Goal: Information Seeking & Learning: Learn about a topic

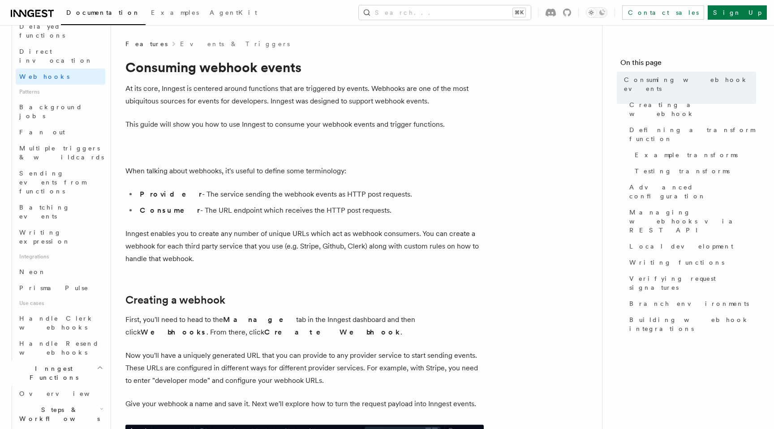
scroll to position [395, 0]
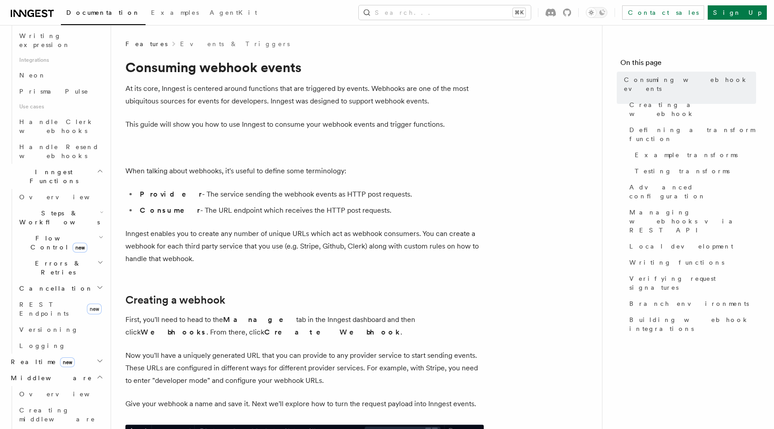
scroll to position [641, 0]
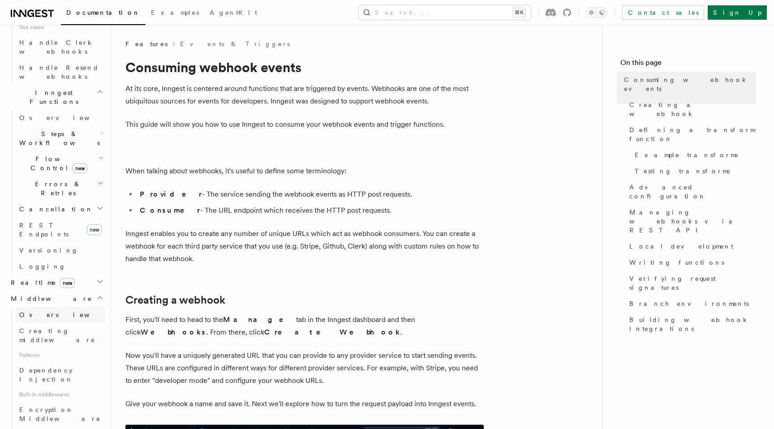
click at [69, 307] on link "Overview" at bounding box center [61, 315] width 90 height 16
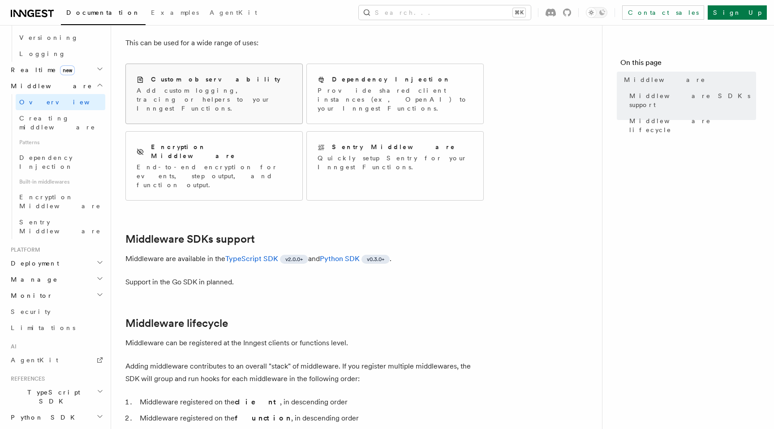
scroll to position [78, 0]
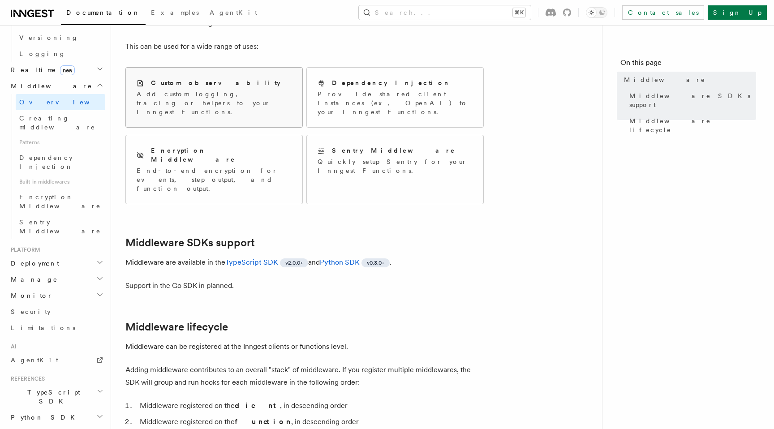
click at [252, 94] on p "Add custom logging, tracing or helpers to your Inngest Functions." at bounding box center [214, 103] width 155 height 27
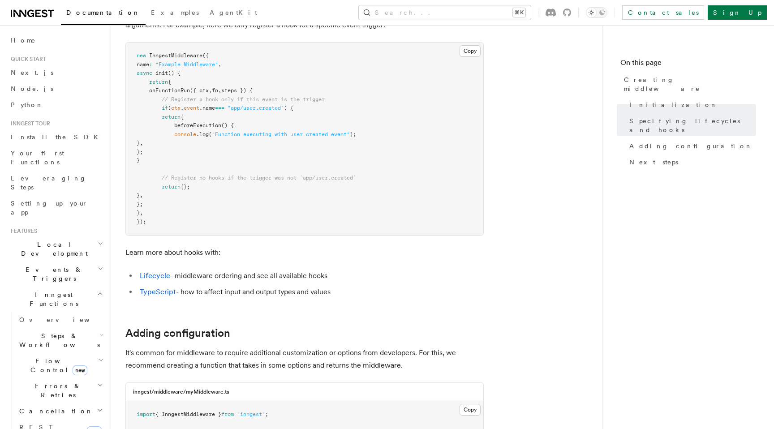
scroll to position [1101, 0]
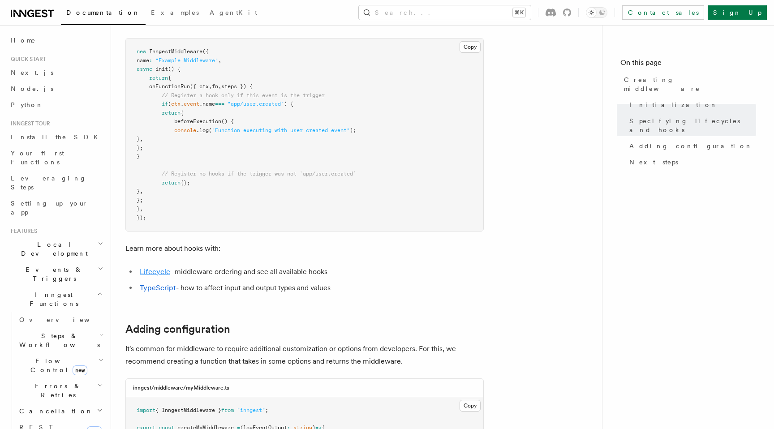
click at [161, 275] on link "Lifecycle" at bounding box center [155, 272] width 30 height 9
click at [158, 291] on link "TypeScript" at bounding box center [158, 288] width 36 height 9
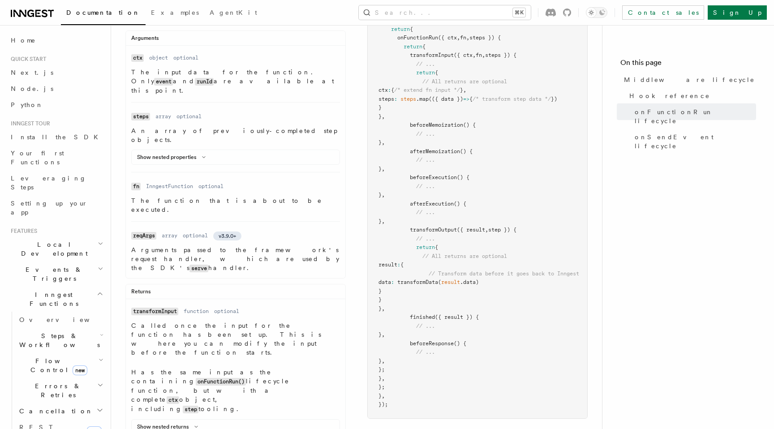
scroll to position [201, 0]
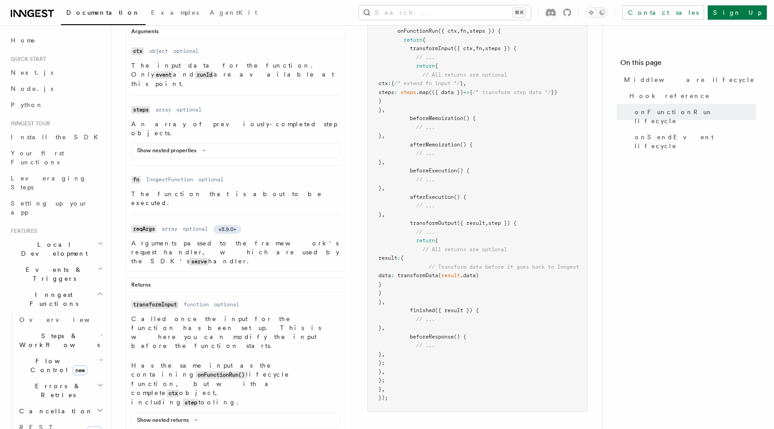
click at [449, 221] on span "transformOutput" at bounding box center [433, 223] width 47 height 6
drag, startPoint x: 411, startPoint y: 224, endPoint x: 415, endPoint y: 301, distance: 76.7
click at [415, 301] on code "const myMiddleware = new InngestMiddleware ({ name : "My Middleware" , init ({ …" at bounding box center [479, 197] width 201 height 408
copy code "transformOutput ({ result , step }) { // ... return { // All returns are option…"
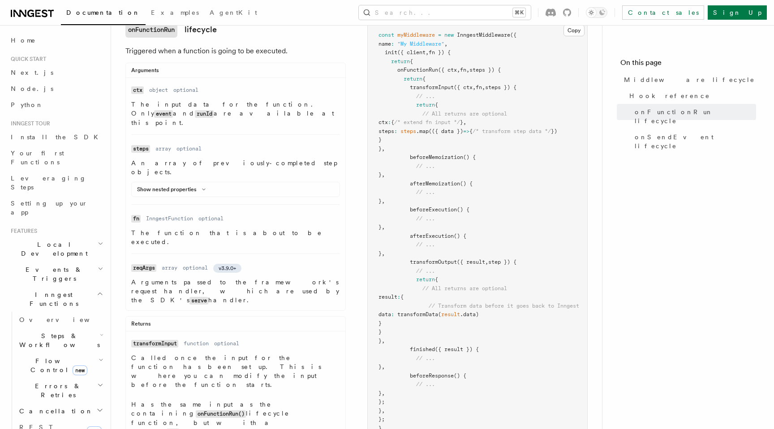
scroll to position [154, 0]
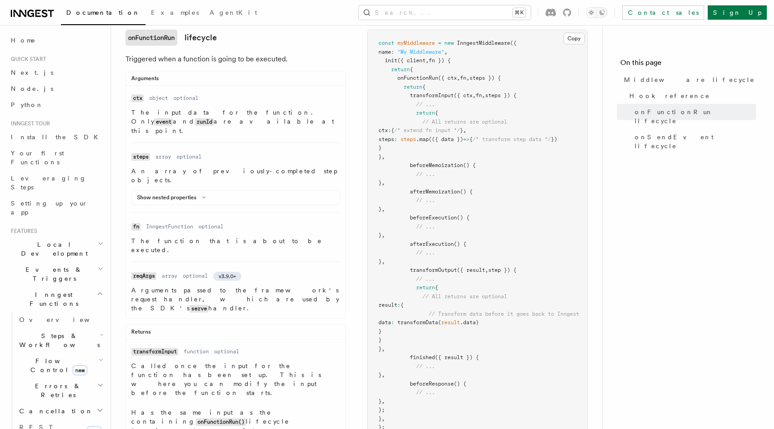
click at [536, 373] on pre "const myMiddleware = new InngestMiddleware ({ name : "My Middleware" , init ({ …" at bounding box center [478, 244] width 220 height 429
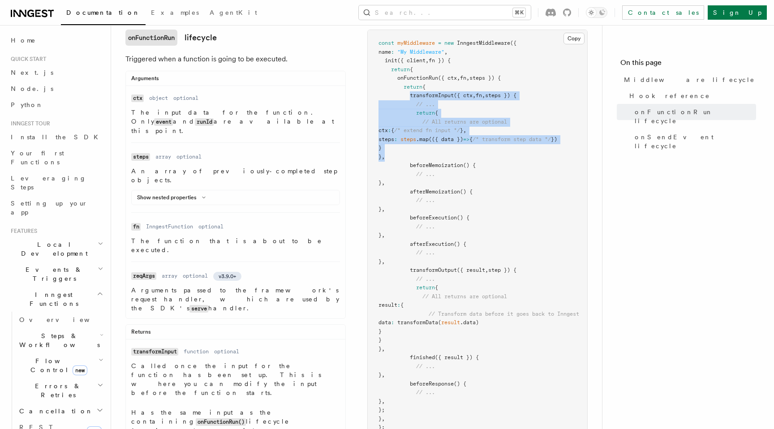
drag, startPoint x: 412, startPoint y: 97, endPoint x: 521, endPoint y: 154, distance: 123.5
click at [521, 154] on pre "const myMiddleware = new InngestMiddleware ({ name : "My Middleware" , init ({ …" at bounding box center [478, 244] width 220 height 429
click at [515, 154] on pre "const myMiddleware = new InngestMiddleware ({ name : "My Middleware" , init ({ …" at bounding box center [478, 244] width 220 height 429
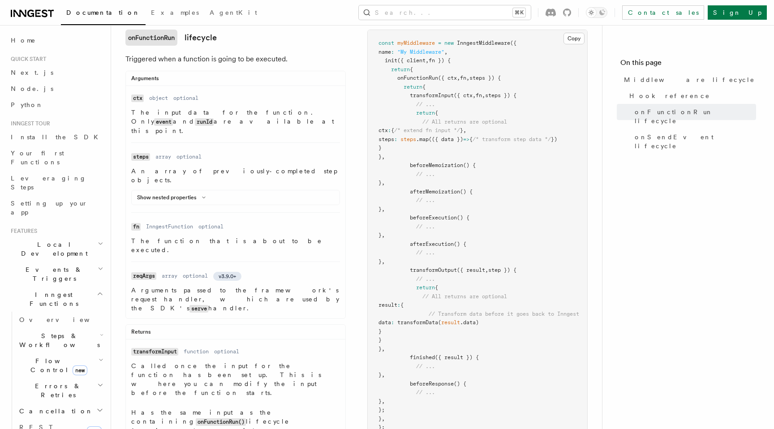
drag, startPoint x: 415, startPoint y: 157, endPoint x: 411, endPoint y: 99, distance: 58.4
click at [411, 99] on code "const myMiddleware = new InngestMiddleware ({ name : "My Middleware" , init ({ …" at bounding box center [479, 244] width 201 height 408
copy code "transformInput ({ ctx , fn , steps }) { // ... return { // All returns are opti…"
click at [394, 138] on span "steps" at bounding box center [387, 139] width 16 height 6
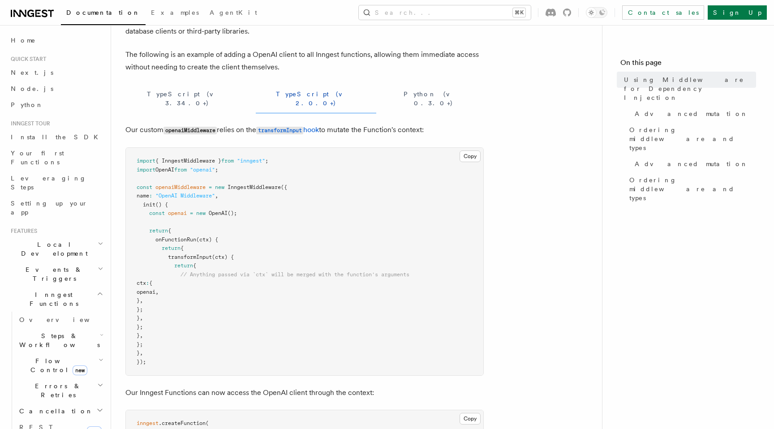
scroll to position [77, 0]
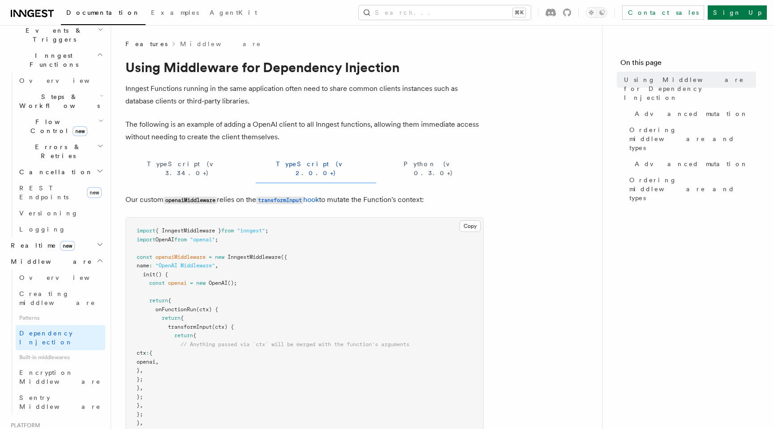
scroll to position [218, 0]
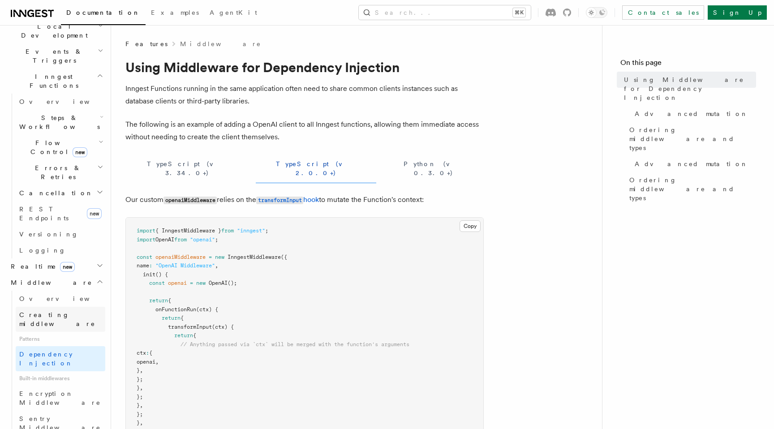
click at [91, 307] on link "Creating middleware" at bounding box center [61, 319] width 90 height 25
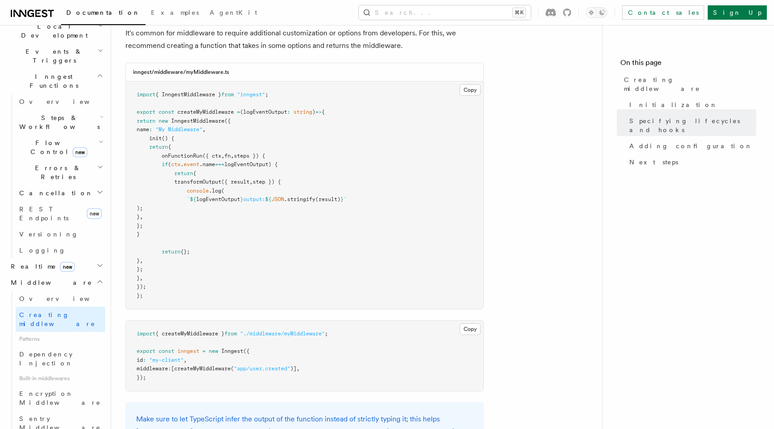
scroll to position [1453, 0]
